Goal: Transaction & Acquisition: Purchase product/service

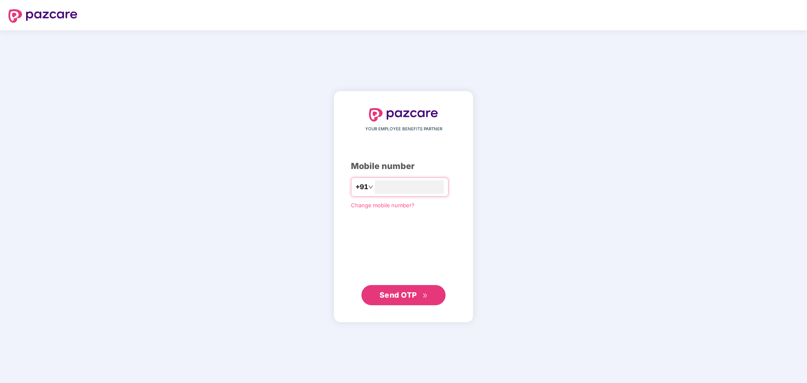
type input "**********"
click at [414, 297] on span "Send OTP" at bounding box center [397, 295] width 37 height 9
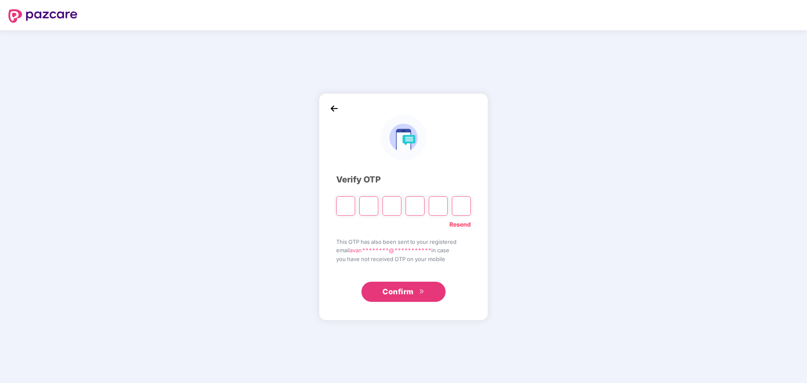
type input "*"
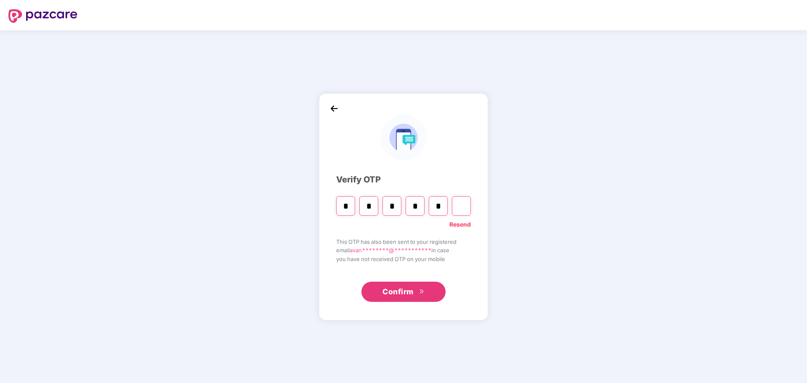
type input "*"
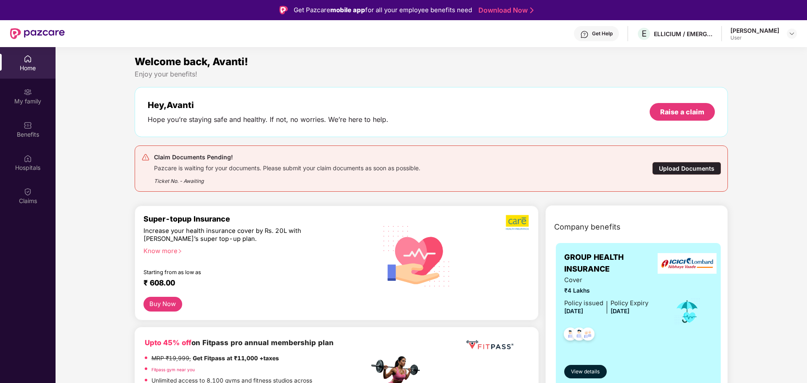
click at [681, 170] on div "Upload Documents" at bounding box center [686, 168] width 69 height 13
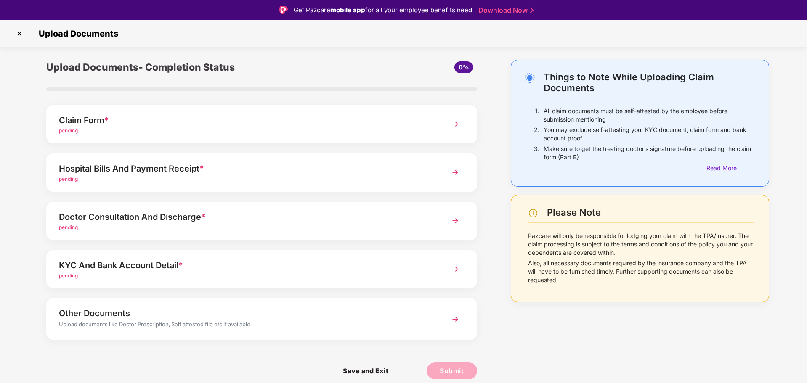
click at [244, 127] on div "pending" at bounding box center [244, 131] width 371 height 8
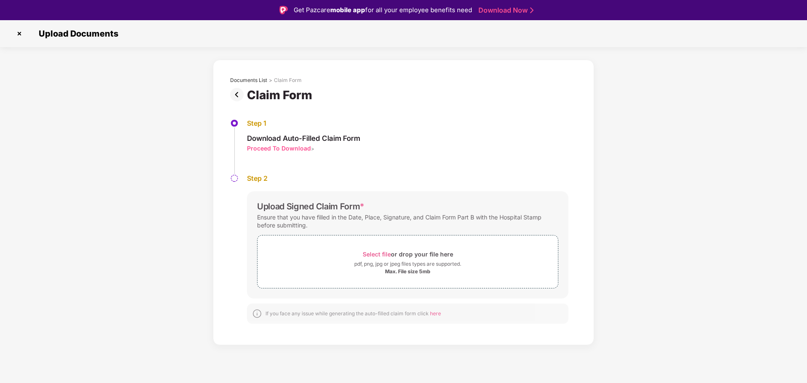
click at [18, 28] on img at bounding box center [19, 33] width 13 height 13
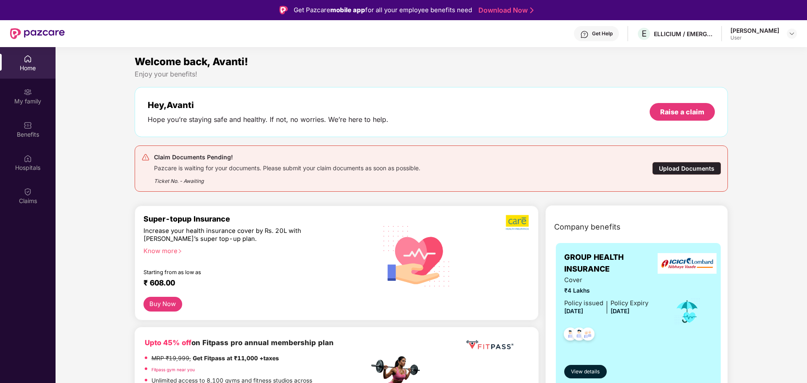
click at [241, 167] on div "Pazcare is waiting for your documents. Please submit your claim documents as so…" at bounding box center [287, 167] width 266 height 10
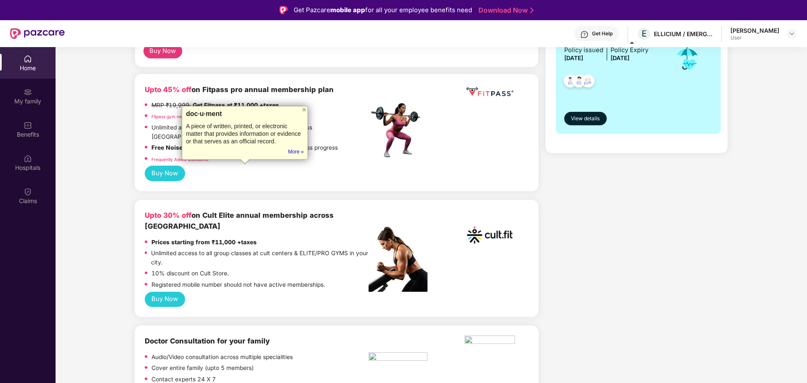
scroll to position [254, 0]
click at [165, 292] on button "Buy Now" at bounding box center [165, 300] width 40 height 16
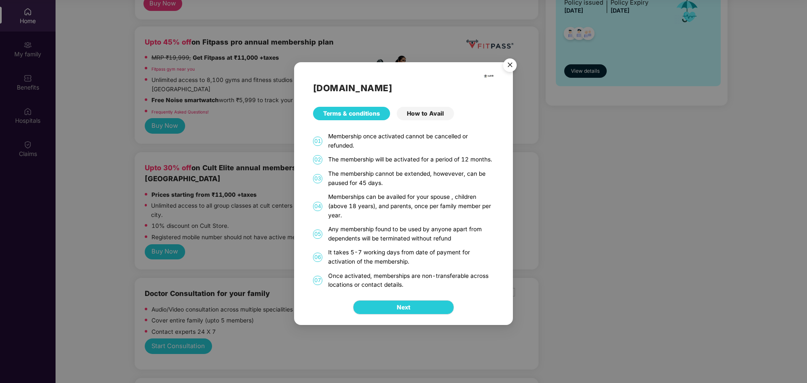
scroll to position [0, 0]
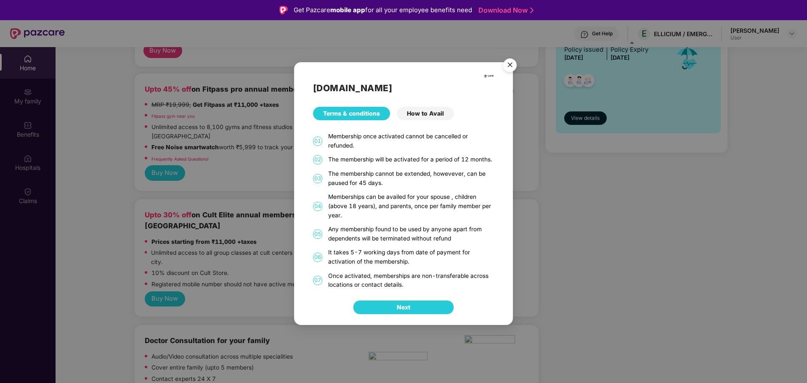
click at [403, 306] on span "Next" at bounding box center [403, 307] width 13 height 9
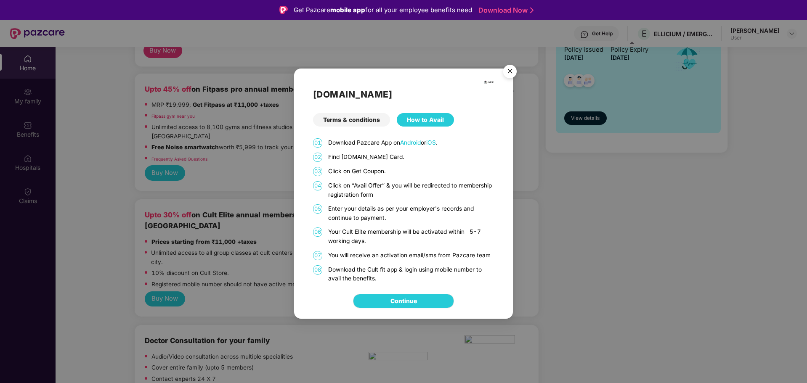
click at [358, 124] on div "Terms & conditions" at bounding box center [351, 119] width 77 height 13
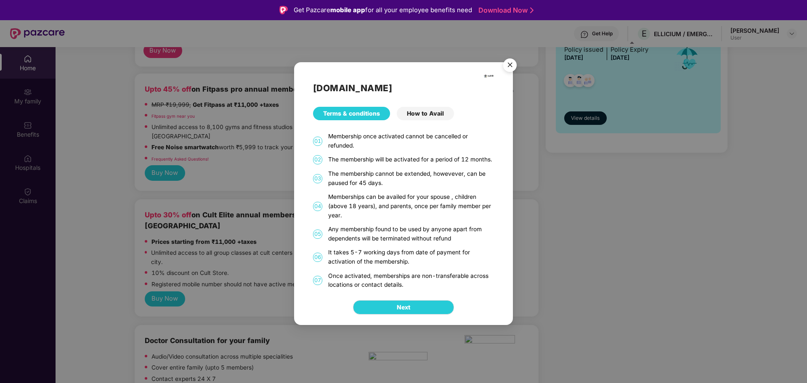
scroll to position [1, 0]
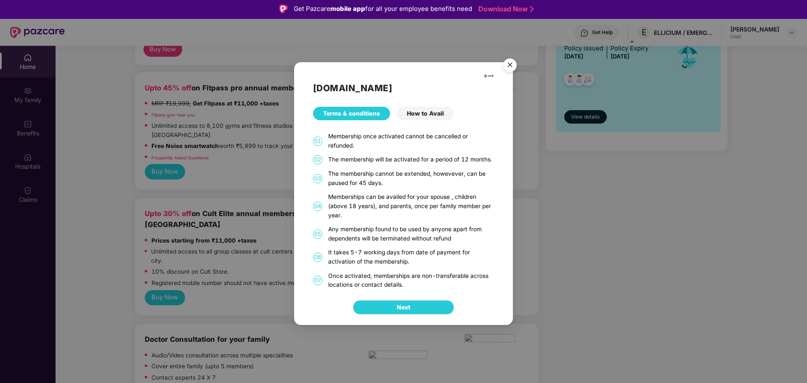
click at [412, 109] on div "How to Avail" at bounding box center [425, 113] width 57 height 13
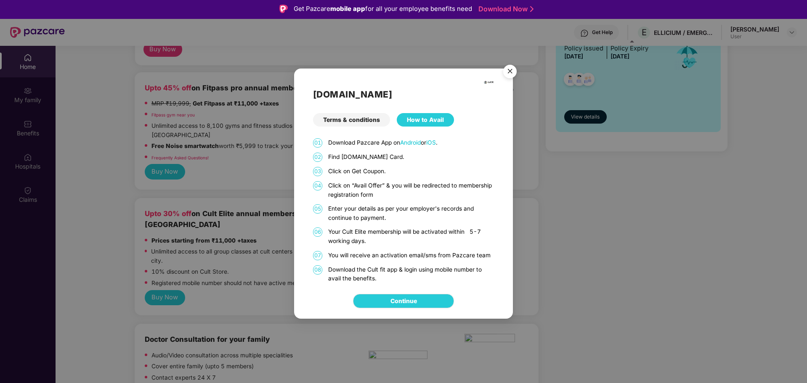
click at [334, 114] on div "Terms & conditions" at bounding box center [351, 119] width 77 height 13
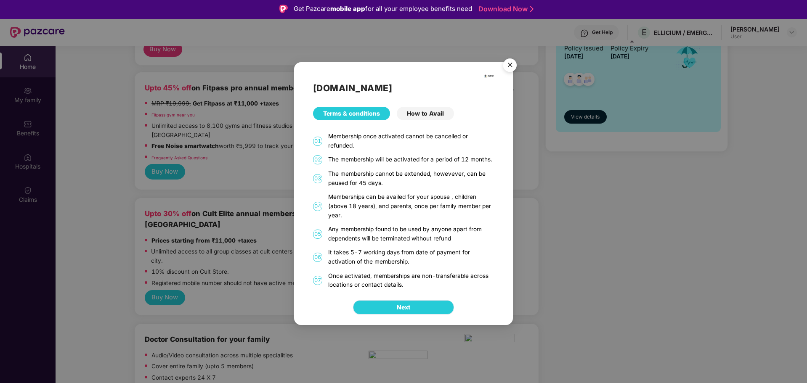
click at [403, 308] on span "Next" at bounding box center [403, 307] width 13 height 9
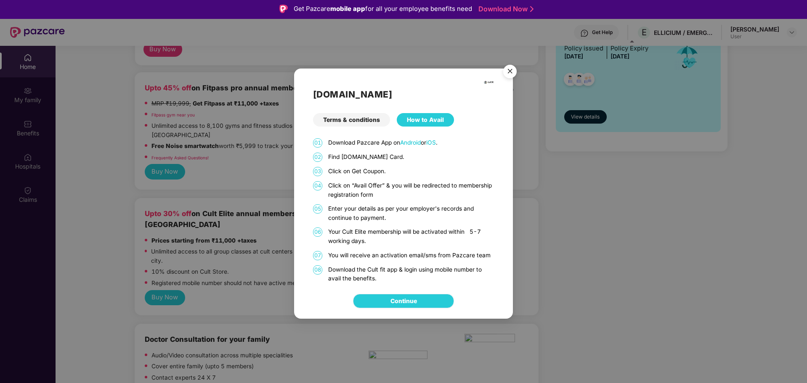
click at [411, 302] on link "Continue" at bounding box center [403, 301] width 27 height 9
click at [507, 71] on img "Close" at bounding box center [510, 73] width 24 height 24
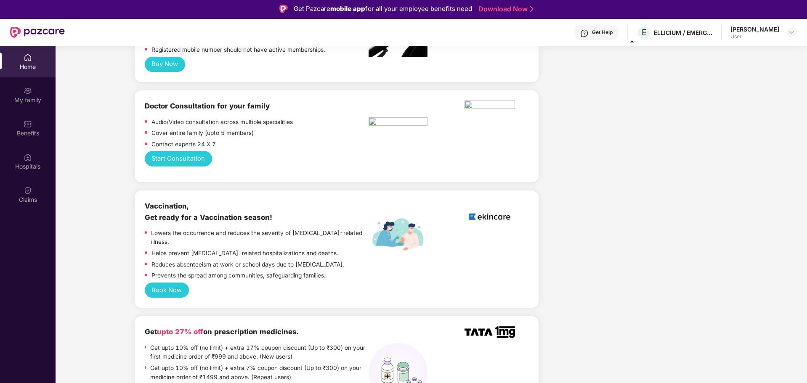
scroll to position [0, 0]
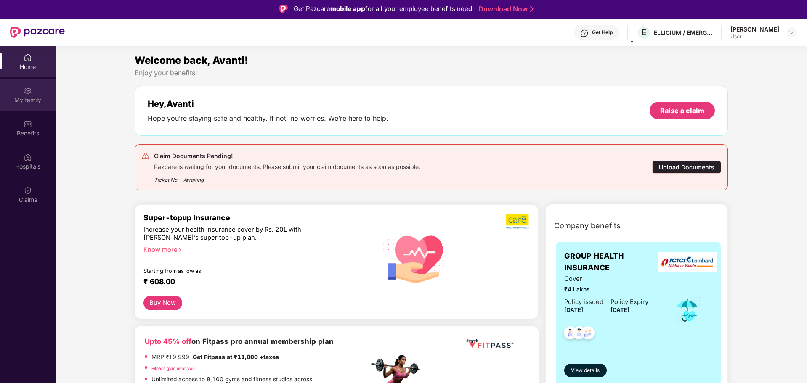
click at [13, 98] on div "My family" at bounding box center [28, 100] width 56 height 8
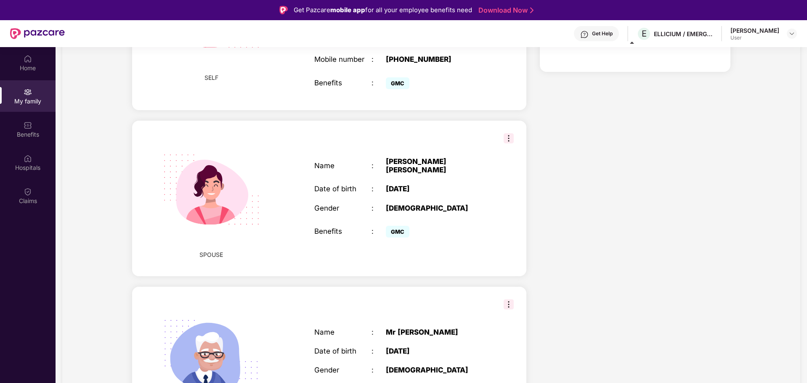
scroll to position [244, 0]
click at [511, 134] on img at bounding box center [509, 139] width 10 height 10
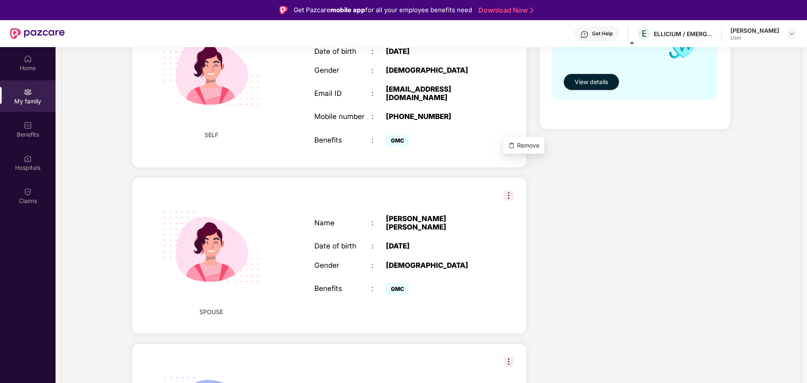
scroll to position [189, 0]
